Goal: Transaction & Acquisition: Subscribe to service/newsletter

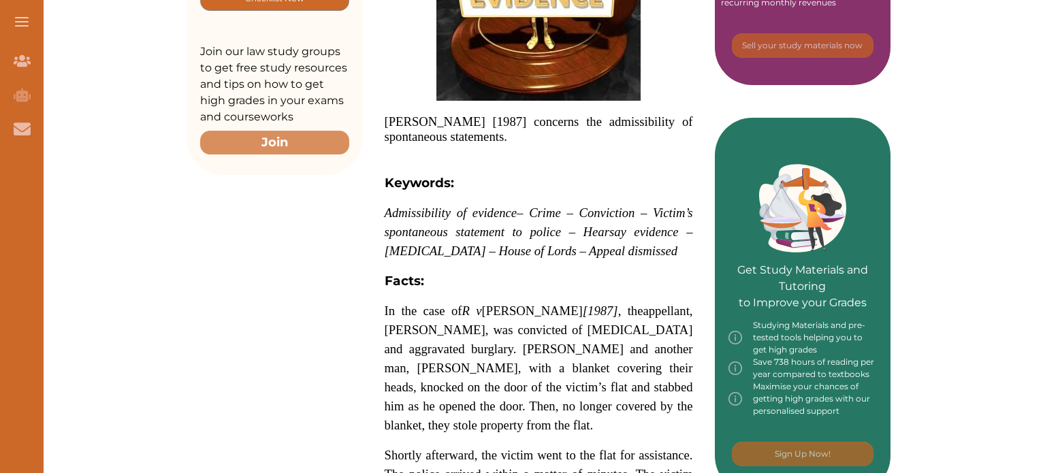
scroll to position [463, 0]
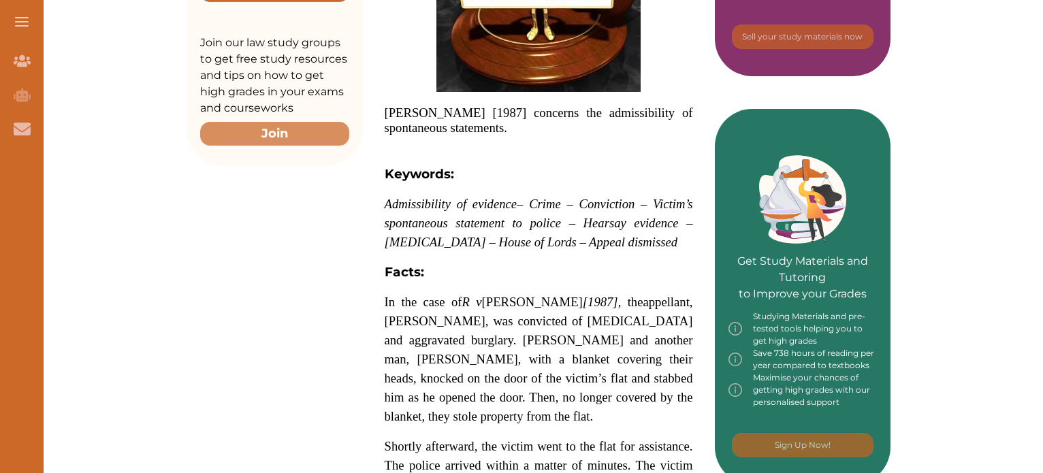
click at [493, 91] on div "We do not allow selecting and copying of our content. You can get our subscript…" at bounding box center [521, 236] width 1043 height 473
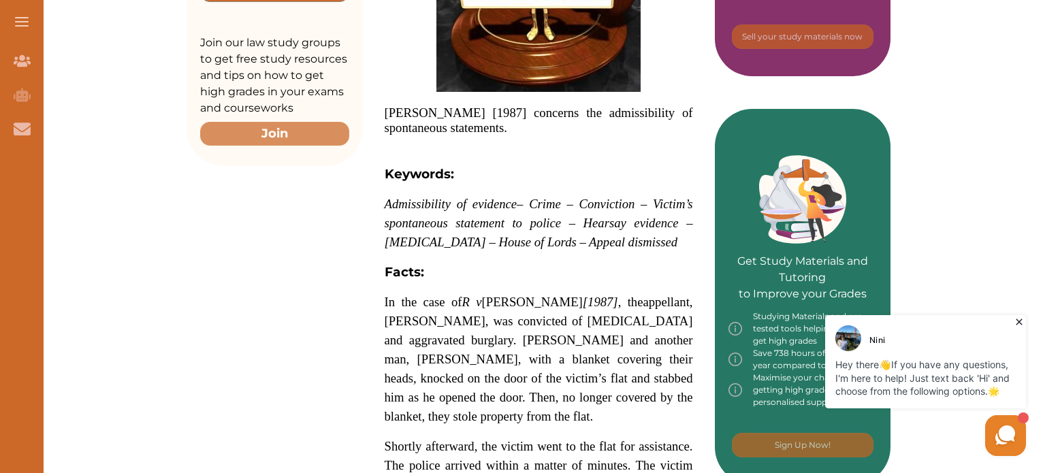
drag, startPoint x: 392, startPoint y: 204, endPoint x: 430, endPoint y: 231, distance: 47.2
click at [430, 231] on p "Admissibility of evidence – Crime – Conviction – Victim’s spontaneous statement…" at bounding box center [539, 223] width 308 height 57
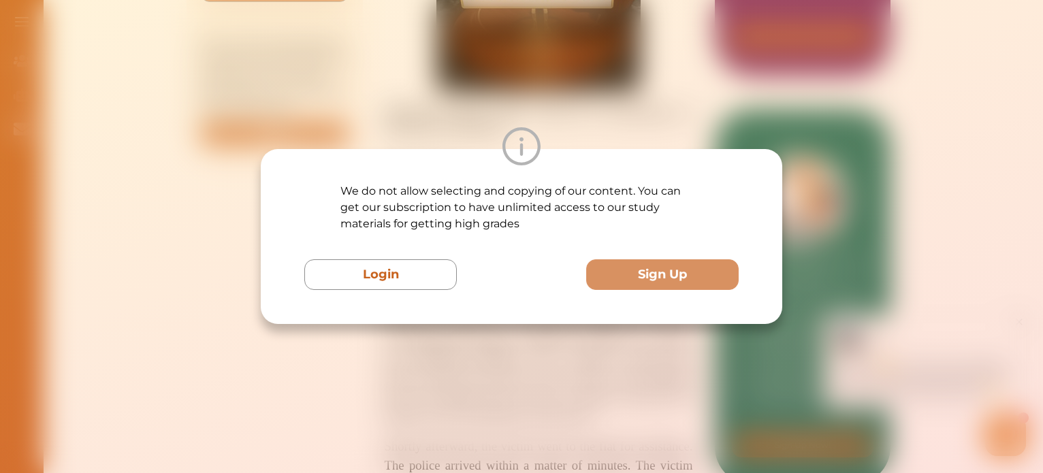
click at [430, 231] on p "We do not allow selecting and copying of our content. You can get our subscript…" at bounding box center [521, 207] width 362 height 49
click at [599, 22] on div "We do not allow selecting and copying of our content. You can get our subscript…" at bounding box center [521, 236] width 1043 height 473
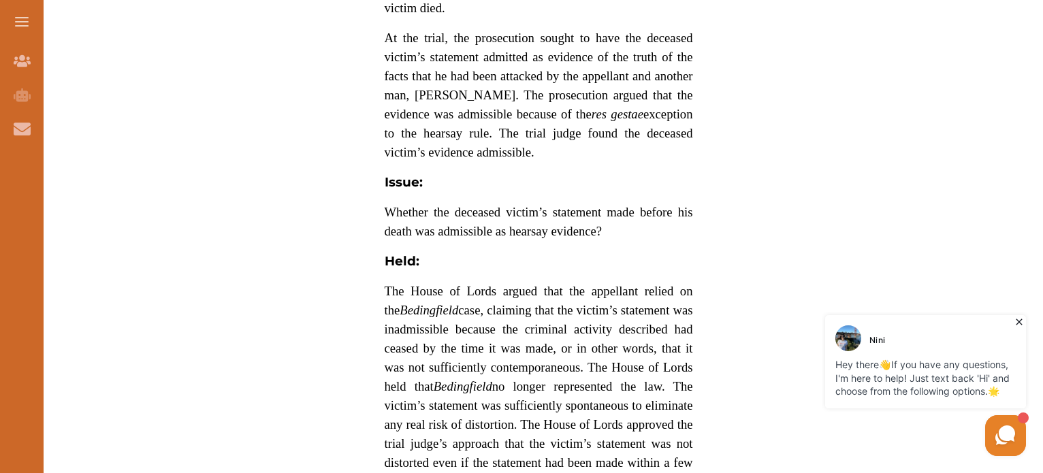
scroll to position [995, 0]
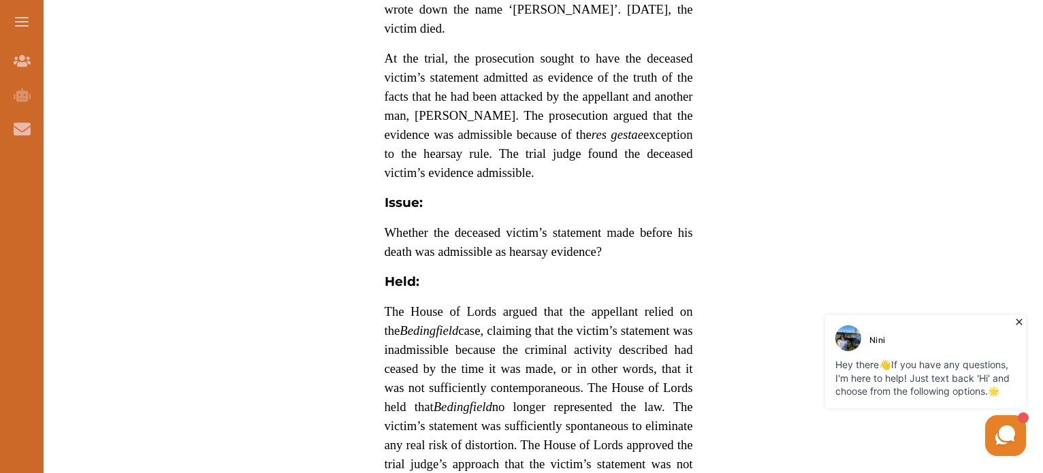
click at [433, 232] on span "Whether the deceased victim’s statement made before his death was admissible as…" at bounding box center [539, 241] width 308 height 33
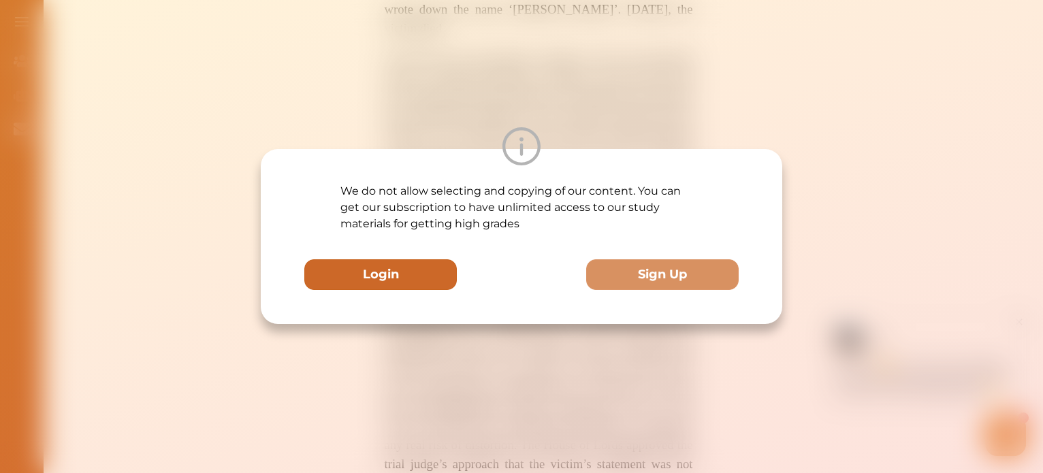
click at [415, 266] on button "Login" at bounding box center [380, 274] width 152 height 31
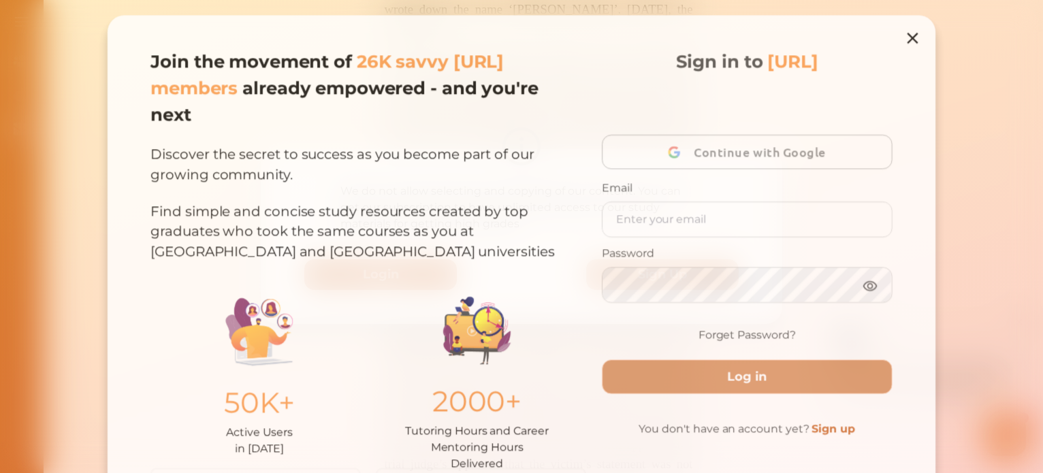
scroll to position [46, 0]
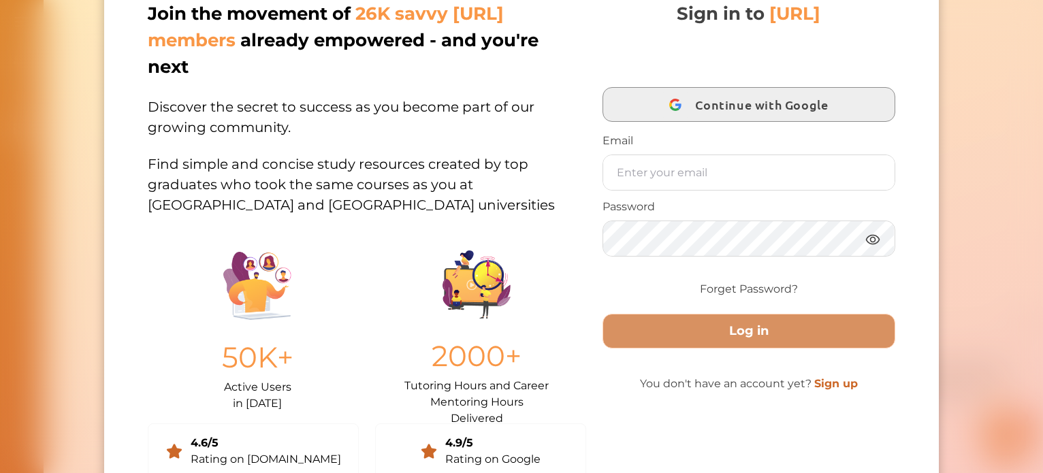
click at [643, 107] on button "Continue with Google" at bounding box center [748, 104] width 292 height 35
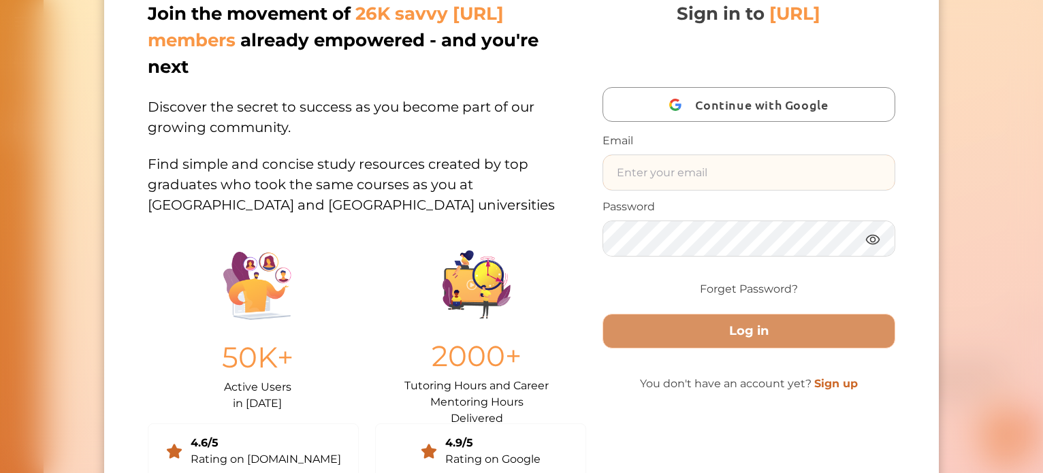
click at [650, 173] on input "text" at bounding box center [748, 172] width 291 height 35
type input "y"
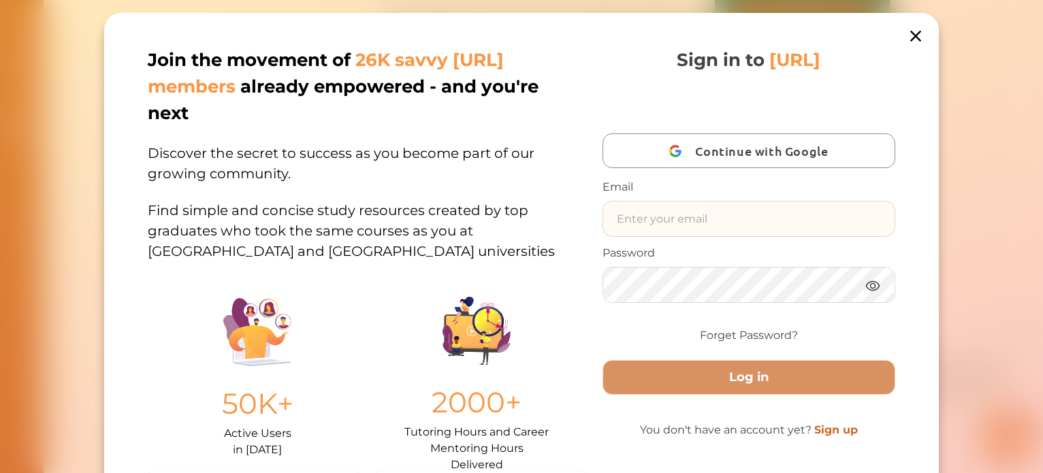
scroll to position [890, 0]
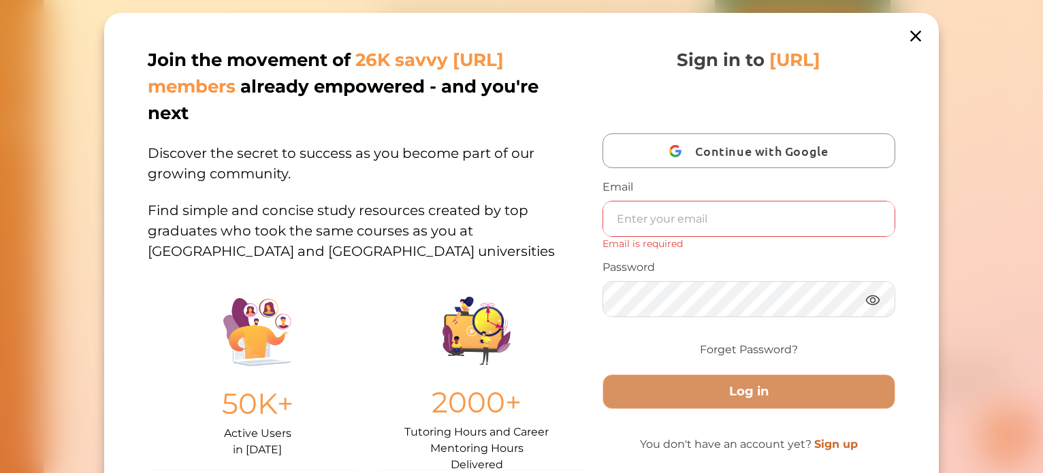
click at [918, 29] on icon at bounding box center [915, 36] width 19 height 19
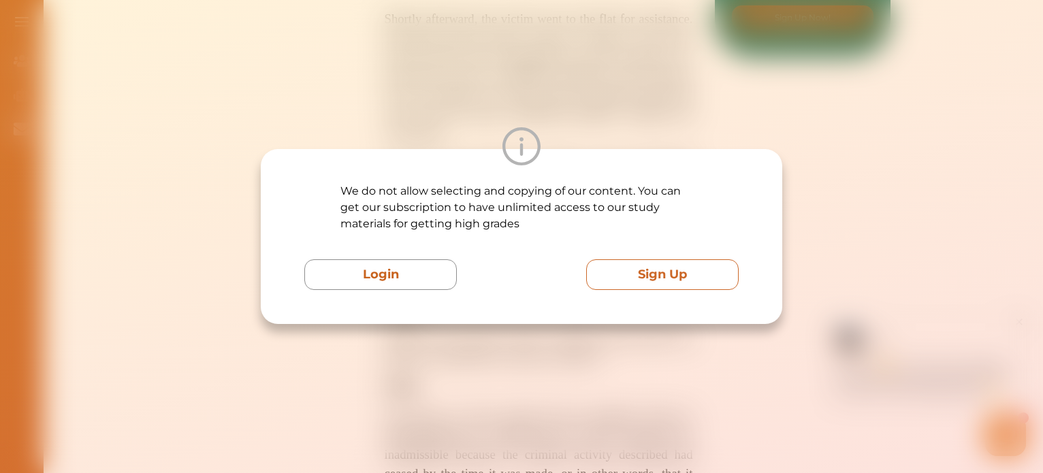
click at [670, 269] on button "Sign Up" at bounding box center [662, 274] width 152 height 31
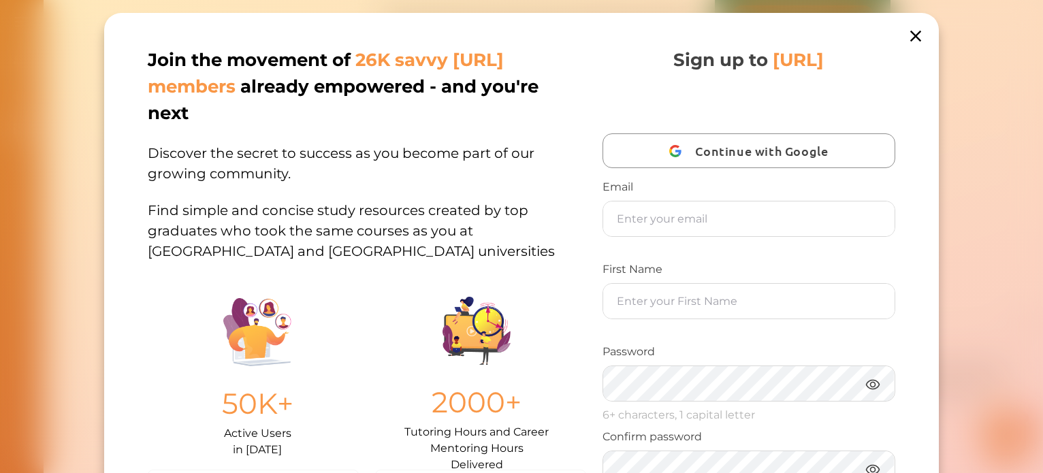
scroll to position [49, 0]
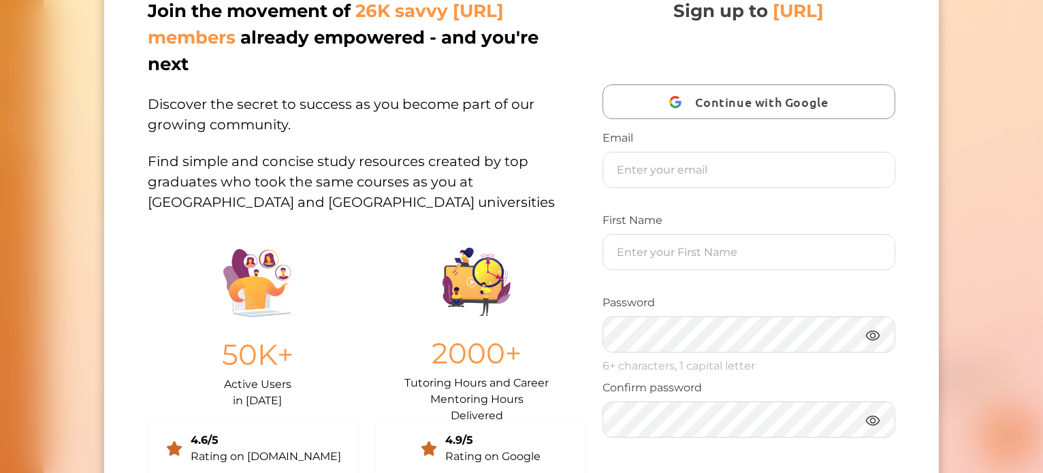
click at [429, 139] on p "Find simple and concise study resources created by top graduates who took the s…" at bounding box center [367, 174] width 438 height 78
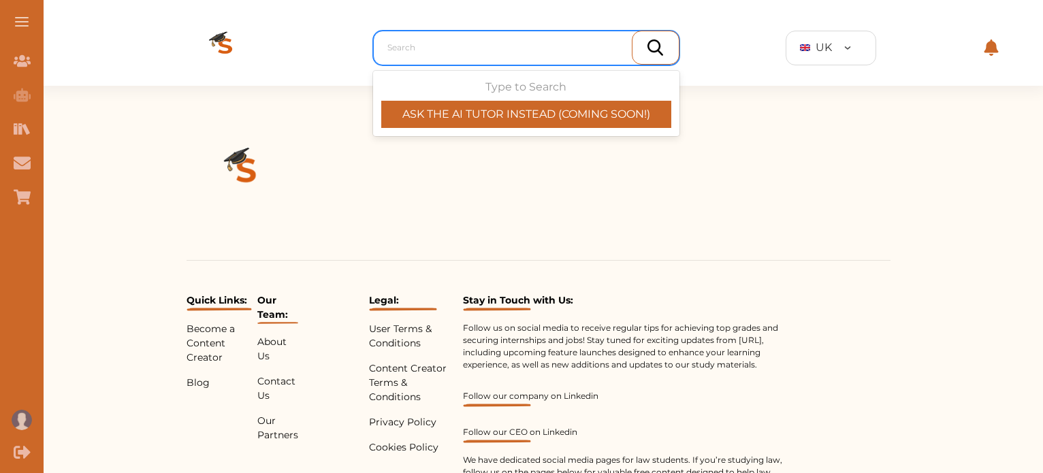
click at [421, 48] on div at bounding box center [529, 47] width 285 height 19
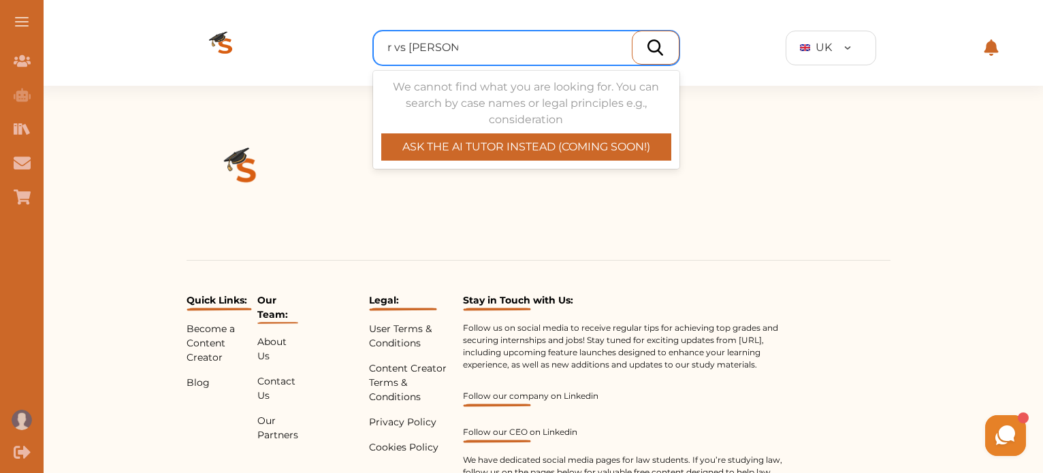
type input "r vs [PERSON_NAME]"
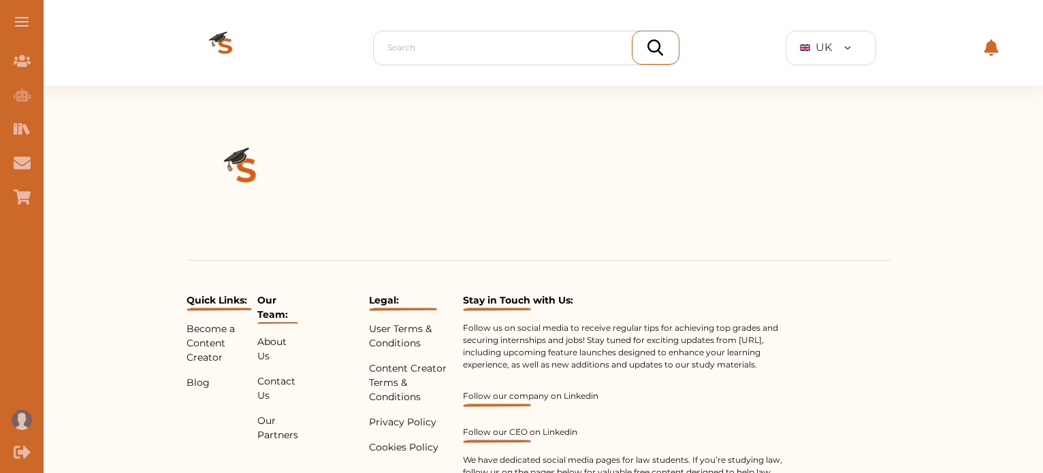
click at [252, 176] on img at bounding box center [247, 173] width 120 height 120
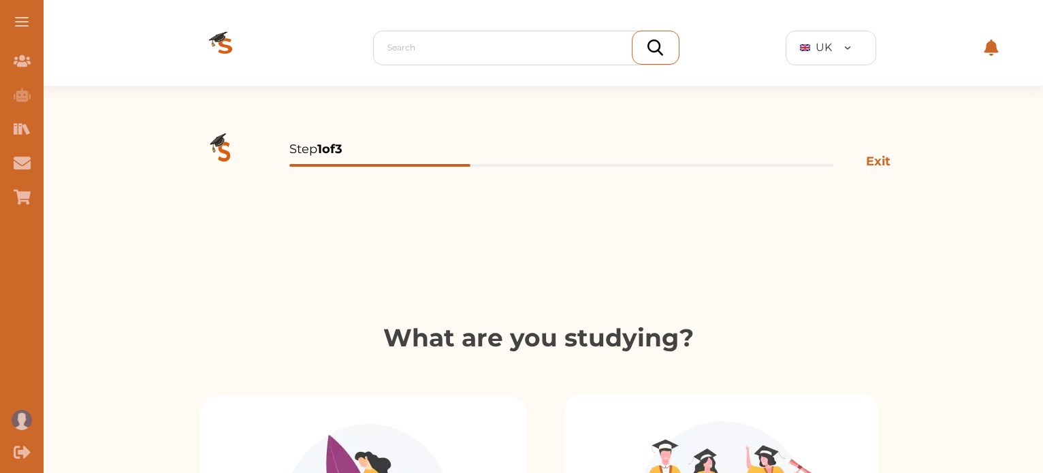
click at [223, 144] on img at bounding box center [225, 154] width 76 height 98
click at [223, 159] on img at bounding box center [225, 154] width 76 height 98
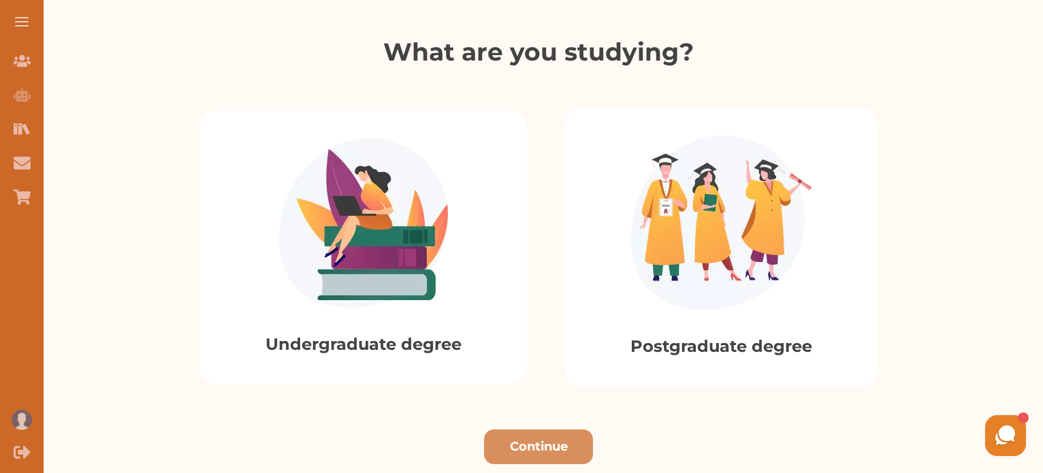
scroll to position [327, 0]
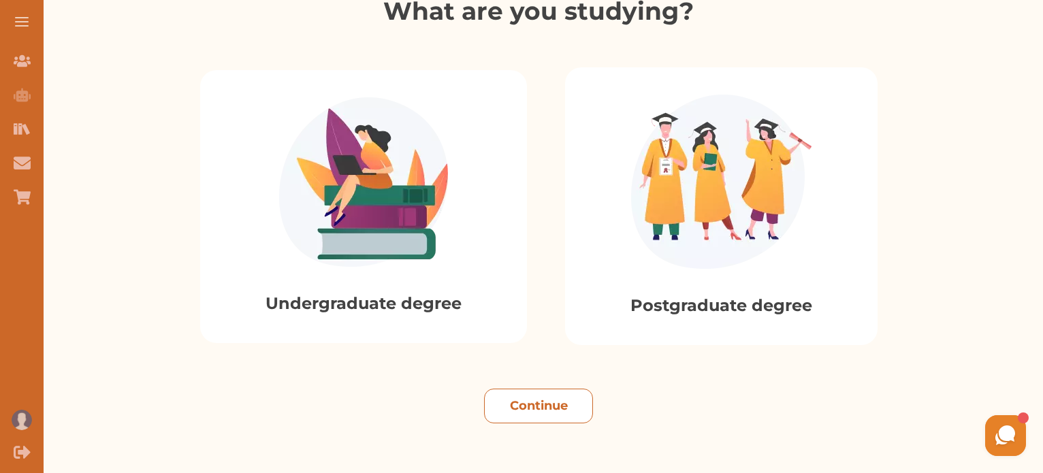
click at [532, 402] on button "Continue" at bounding box center [538, 406] width 109 height 35
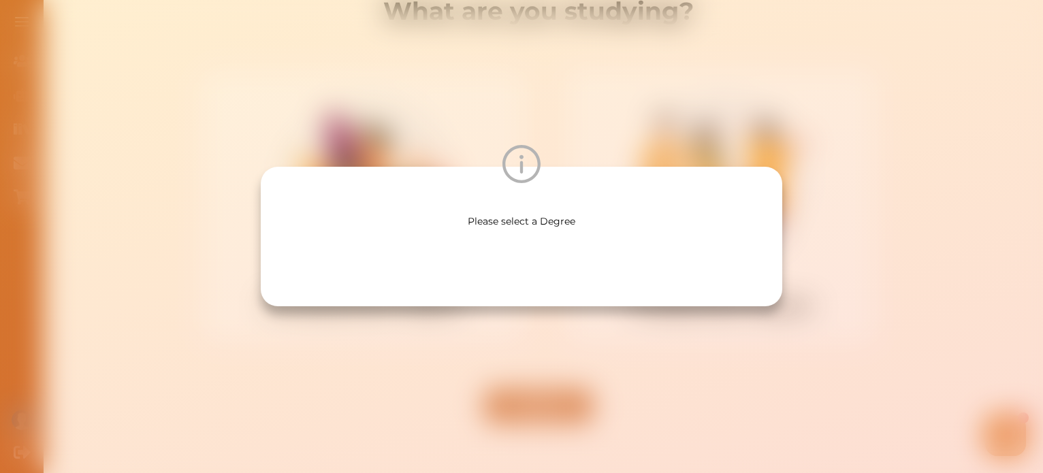
click at [615, 239] on div at bounding box center [521, 234] width 434 height 11
click at [511, 167] on img at bounding box center [521, 164] width 38 height 38
click at [375, 221] on div "Please select a Degree" at bounding box center [521, 221] width 434 height 14
click at [462, 289] on div "Please select a Degree" at bounding box center [521, 237] width 521 height 140
type textarea "Chat"
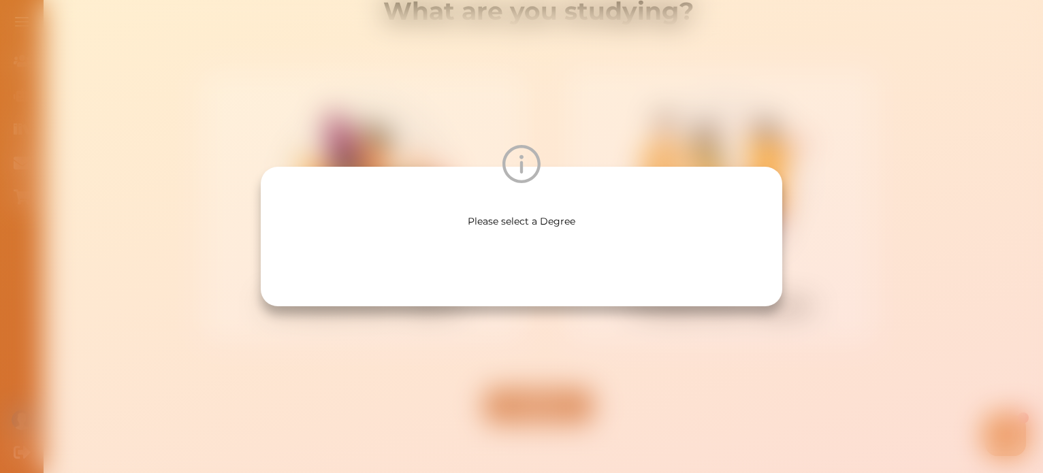
click at [462, 289] on div "Please select a Degree" at bounding box center [521, 237] width 521 height 140
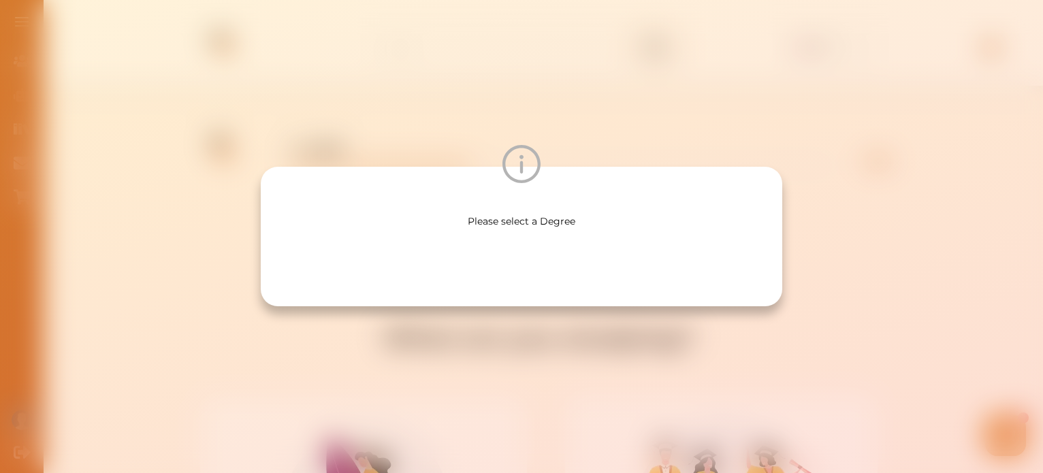
click at [441, 291] on div "Please select a Degree" at bounding box center [521, 237] width 521 height 140
drag, startPoint x: 441, startPoint y: 291, endPoint x: 322, endPoint y: 296, distance: 119.2
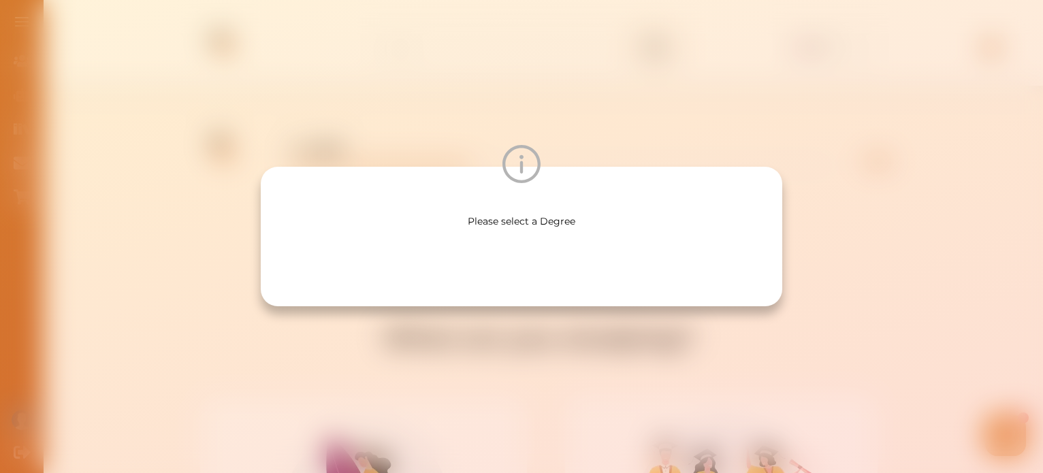
click at [322, 296] on div "Please select a Degree" at bounding box center [521, 237] width 521 height 140
click at [313, 348] on div "Please select a Degree" at bounding box center [521, 236] width 1043 height 473
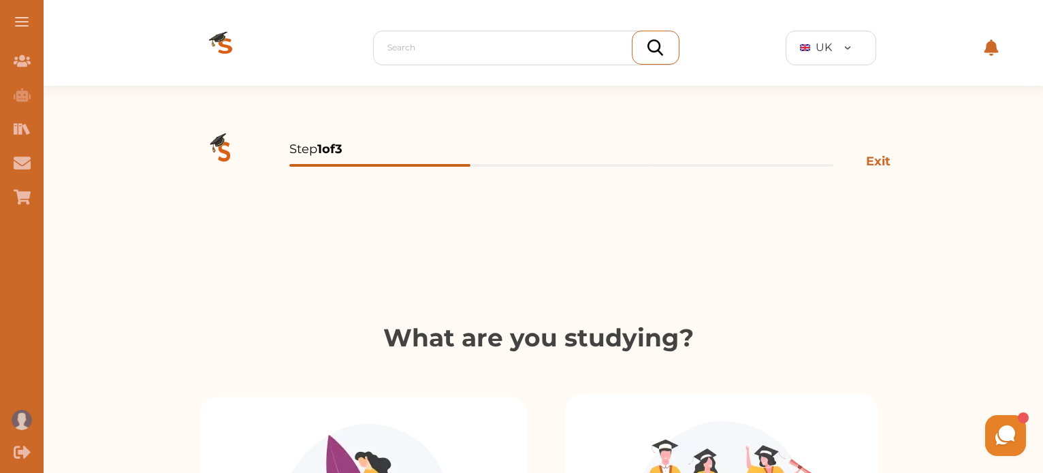
drag, startPoint x: 313, startPoint y: 348, endPoint x: 351, endPoint y: 307, distance: 55.9
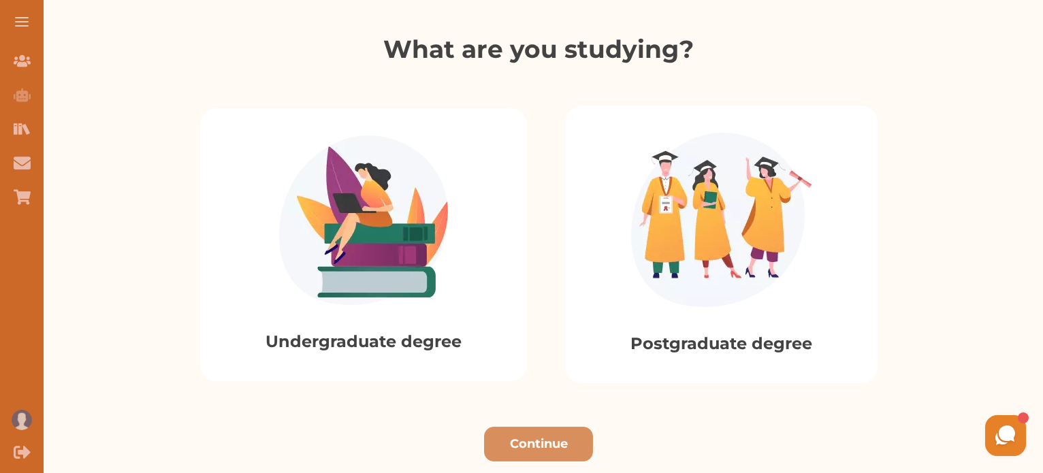
click at [351, 278] on img at bounding box center [363, 219] width 169 height 169
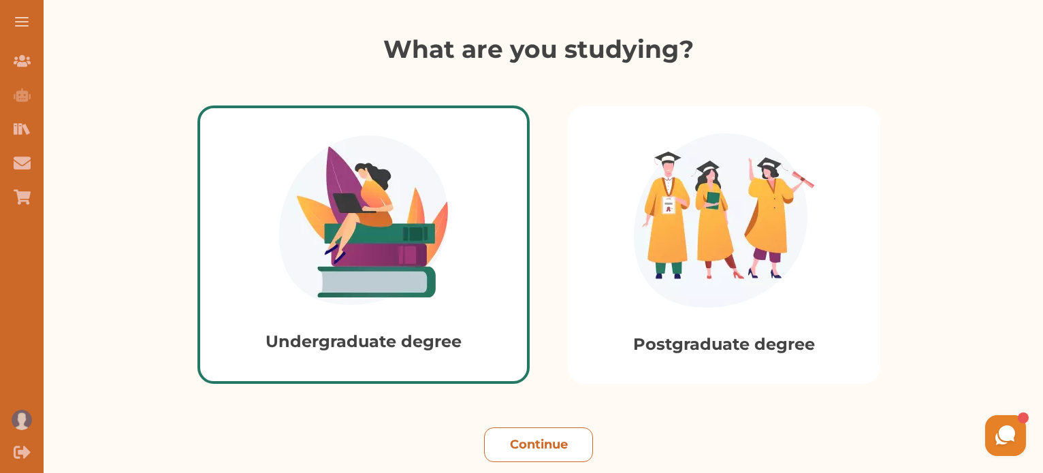
click at [545, 461] on button "Continue" at bounding box center [538, 444] width 109 height 35
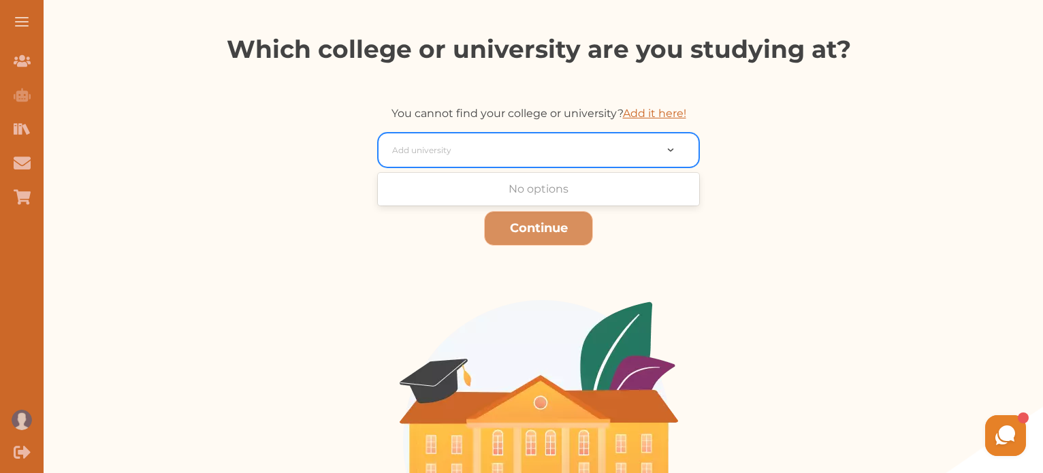
click at [487, 139] on div "Add university" at bounding box center [523, 150] width 276 height 25
type input "[GEOGRAPHIC_DATA]"
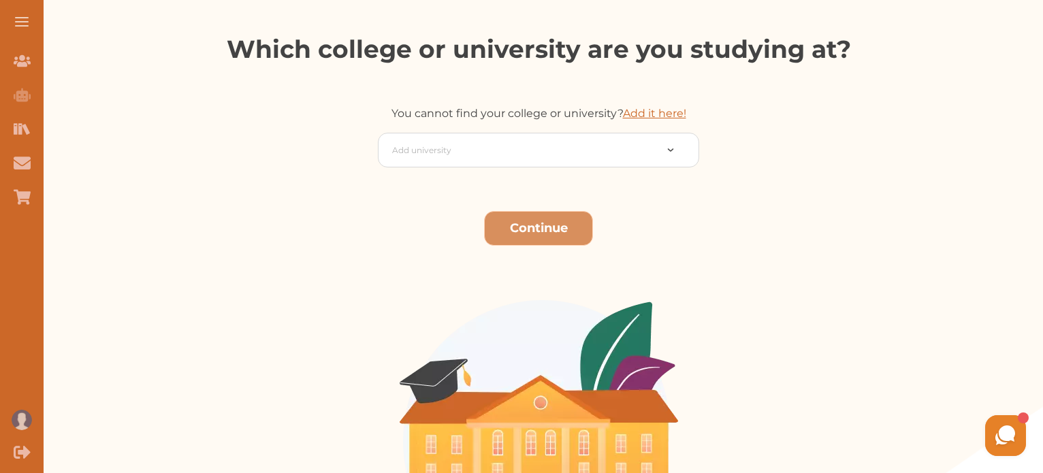
click at [521, 220] on button "Continue" at bounding box center [538, 228] width 109 height 35
